Goal: Task Accomplishment & Management: Manage account settings

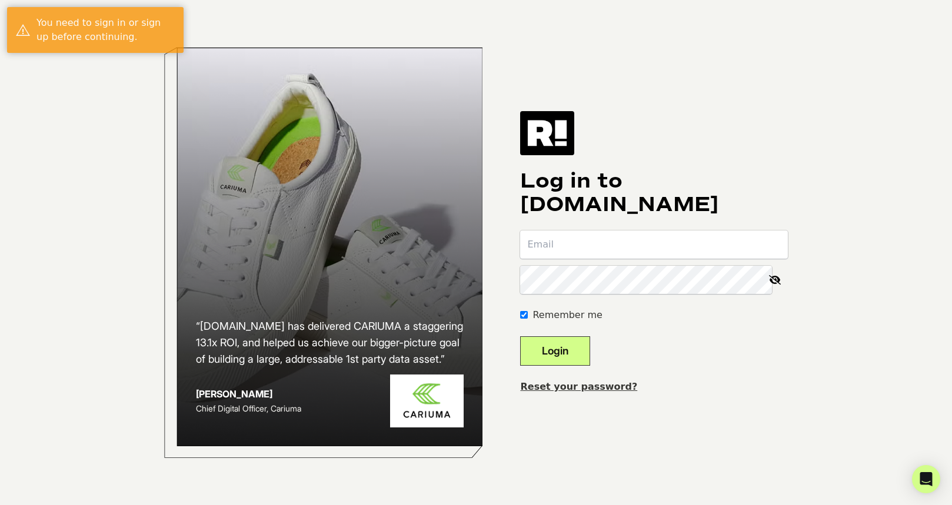
type input "[PERSON_NAME][EMAIL_ADDRESS][DOMAIN_NAME]"
click at [577, 352] on button "Login" at bounding box center [555, 351] width 70 height 29
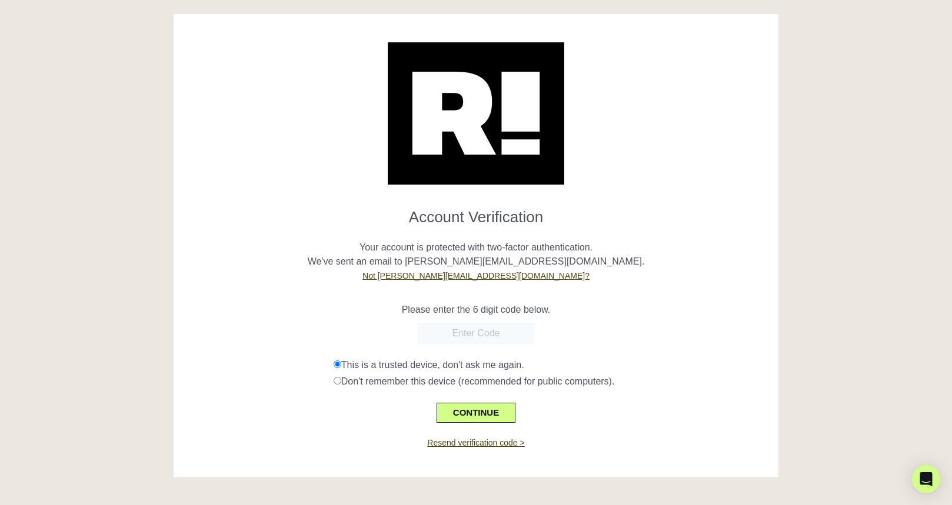
paste input "358484"
type input "358484"
click at [485, 414] on button "CONTINUE" at bounding box center [476, 413] width 79 height 20
